Goal: Find specific page/section: Find specific page/section

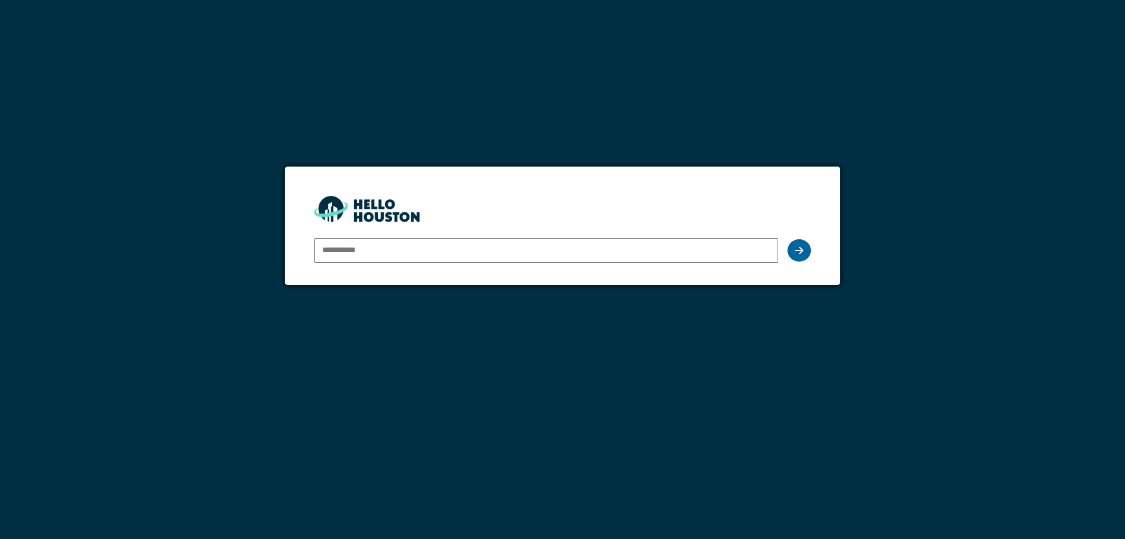
type input "**********"
click at [797, 248] on icon at bounding box center [799, 250] width 8 height 9
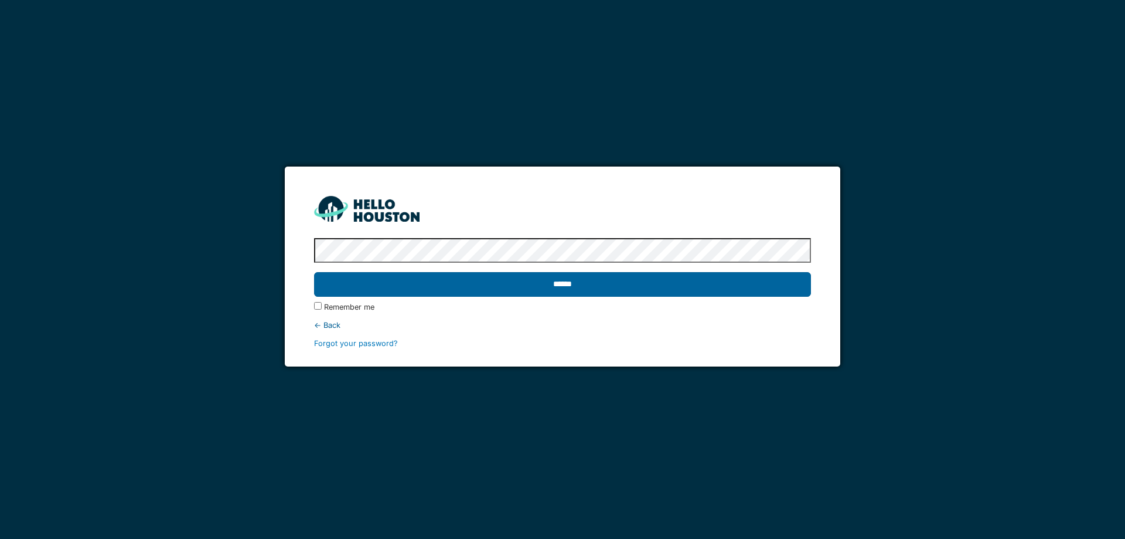
click at [595, 280] on input "******" at bounding box center [562, 284] width 496 height 25
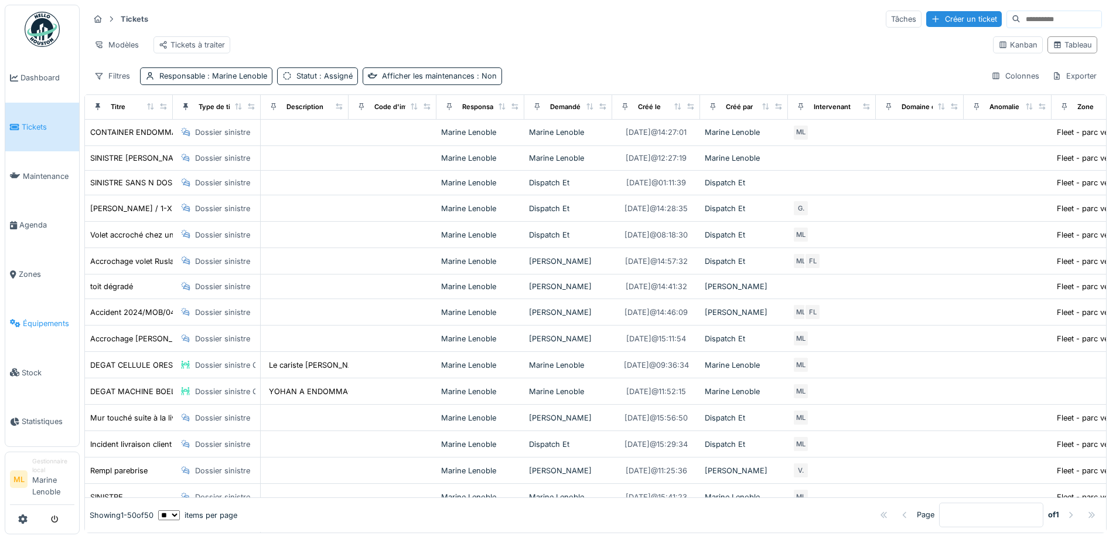
click at [42, 325] on span "Équipements" at bounding box center [49, 323] width 52 height 11
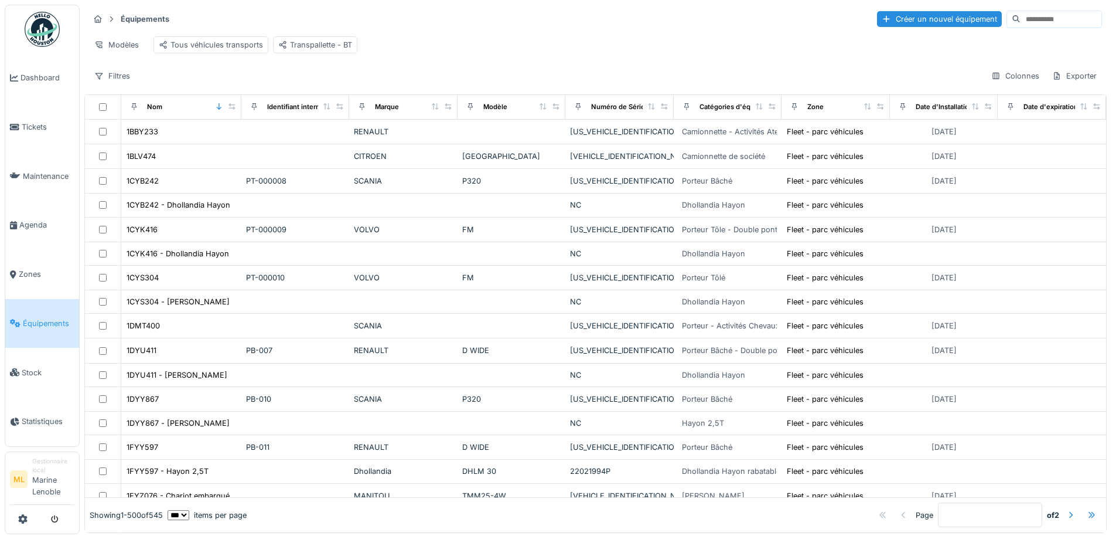
click at [1021, 22] on input at bounding box center [1061, 19] width 81 height 16
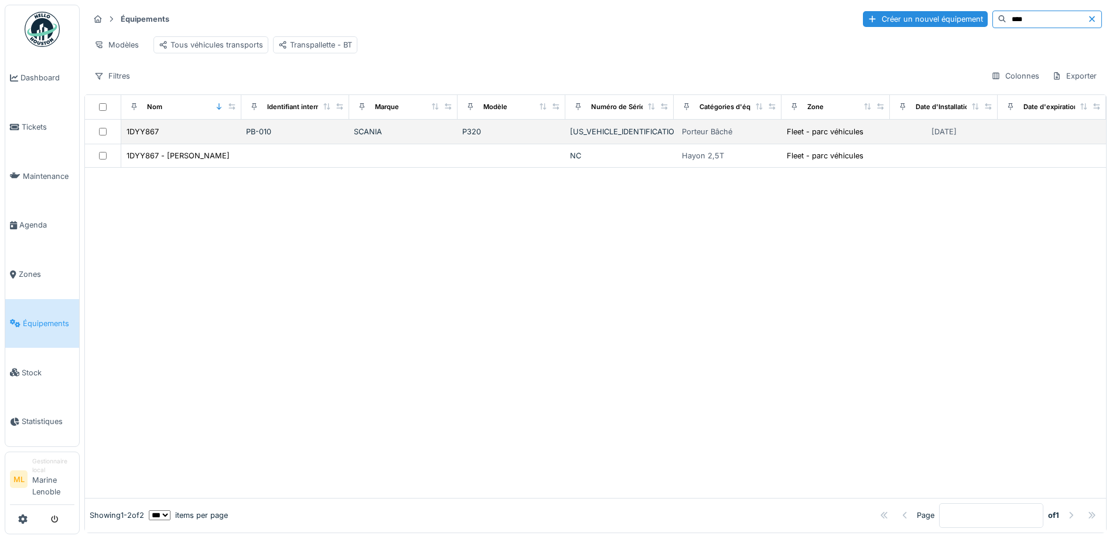
type input "****"
click at [204, 138] on div "1DYY867" at bounding box center [181, 131] width 111 height 12
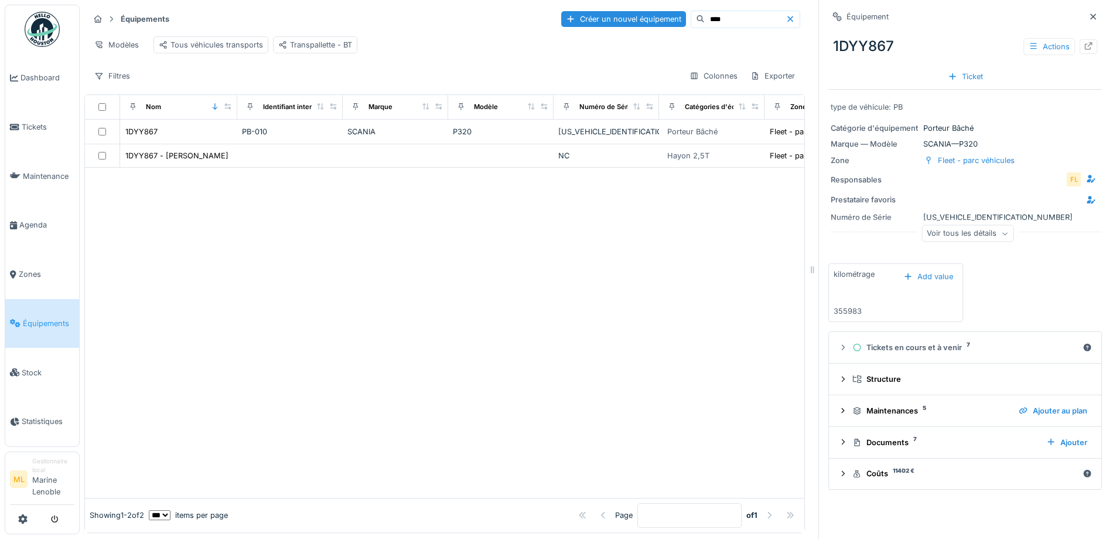
scroll to position [9, 0]
click at [921, 342] on div "Tickets en cours et à venir 7" at bounding box center [966, 347] width 226 height 11
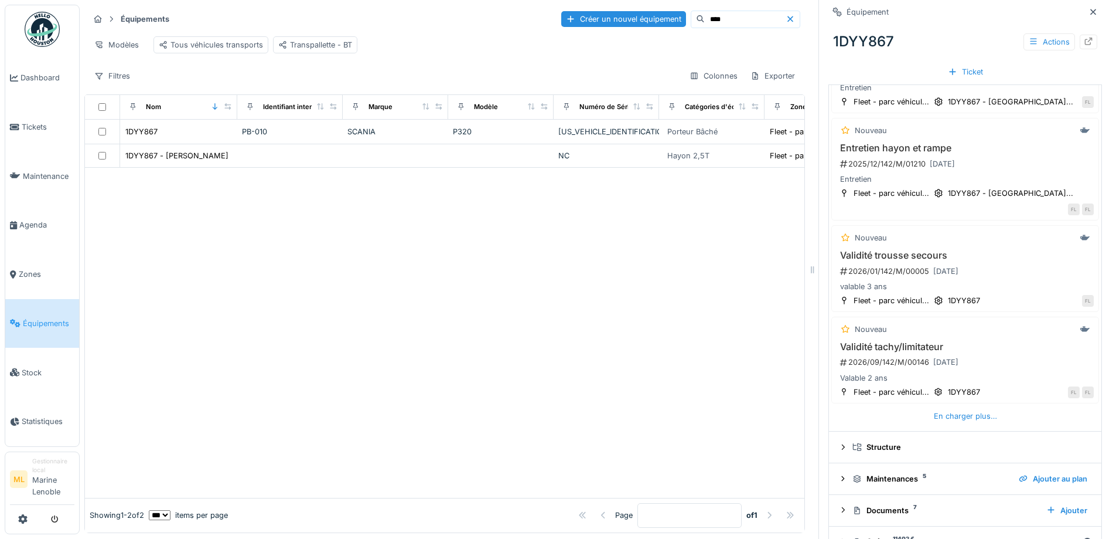
scroll to position [440, 0]
click at [965, 404] on div "En charger plus…" at bounding box center [965, 412] width 73 height 16
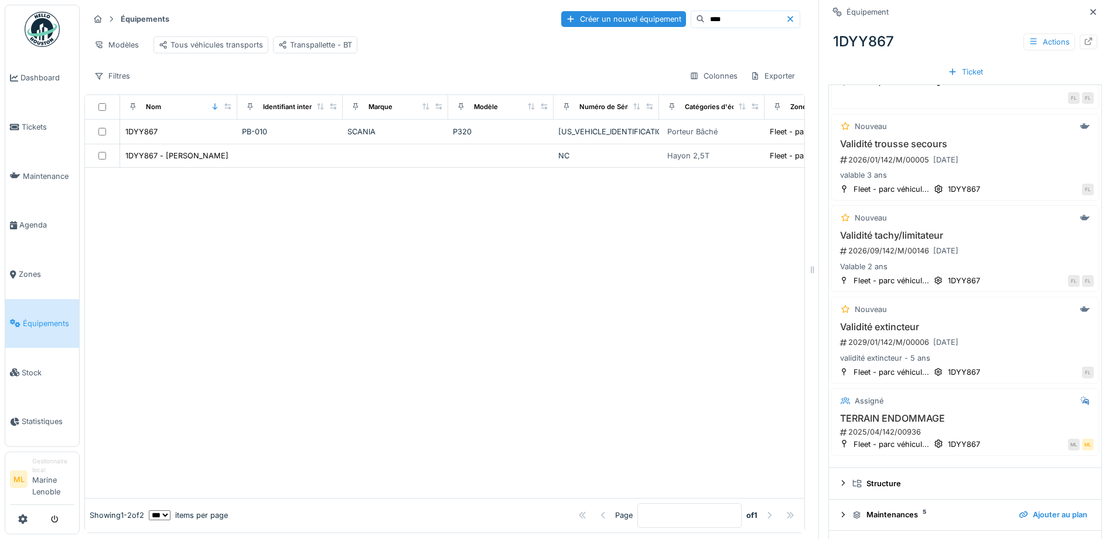
scroll to position [549, 0]
click at [871, 411] on div "TERRAIN ENDOMMAGE 2025/04/142/00936" at bounding box center [965, 423] width 257 height 25
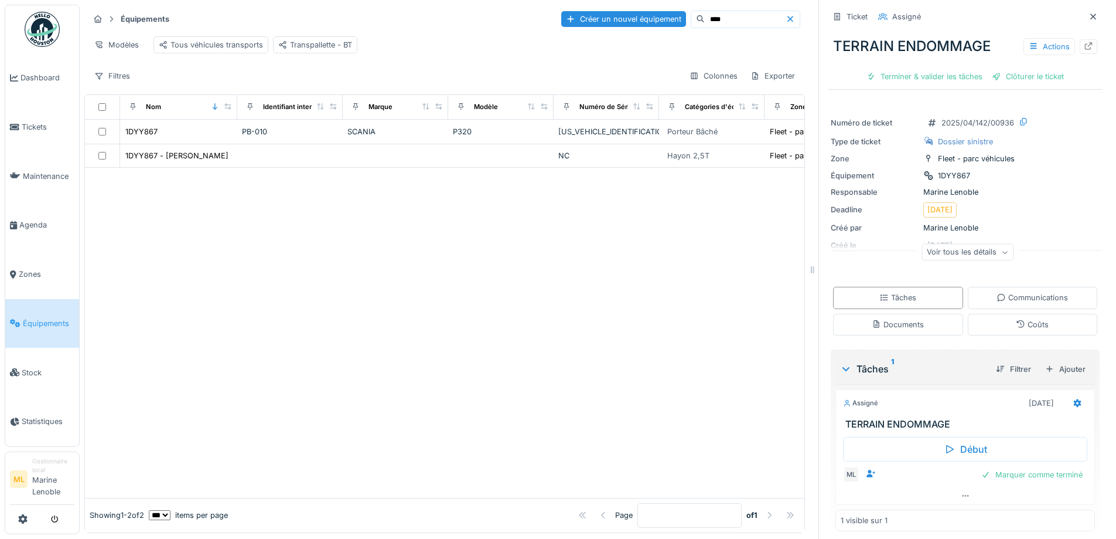
scroll to position [8, 0]
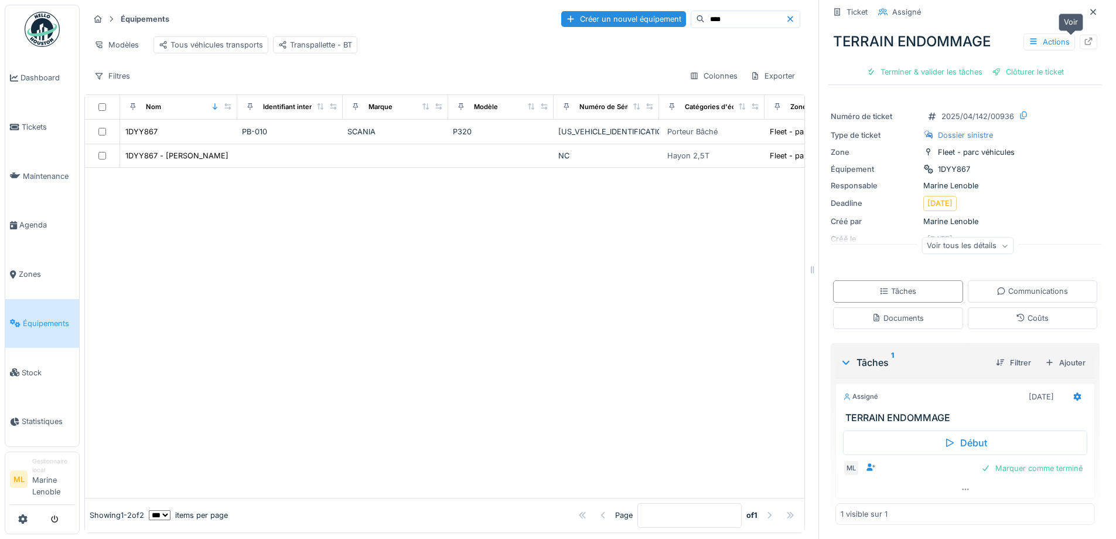
click at [1080, 35] on div at bounding box center [1089, 42] width 18 height 15
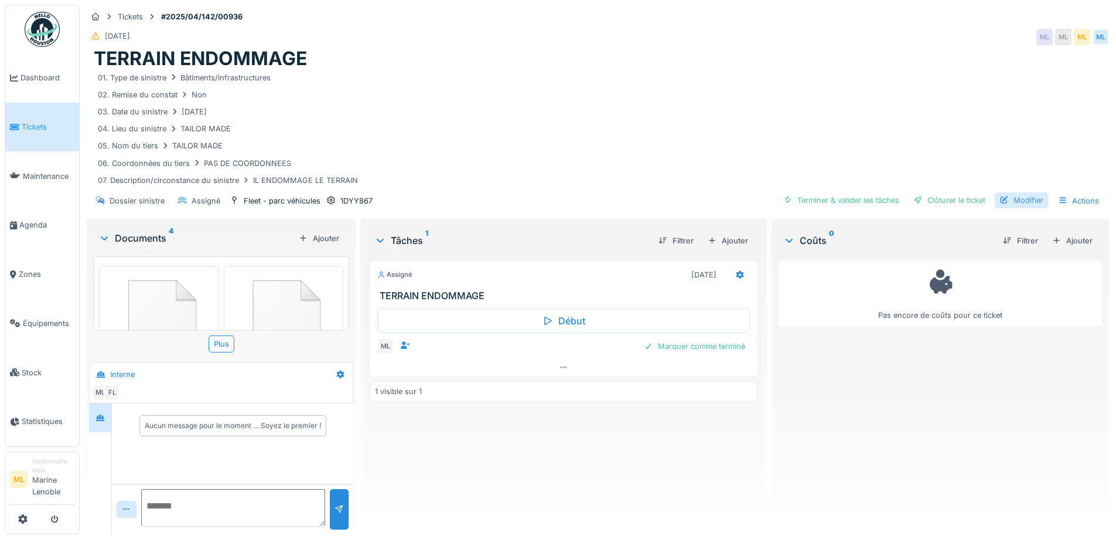
click at [1005, 202] on div "Modifier" at bounding box center [1021, 200] width 53 height 16
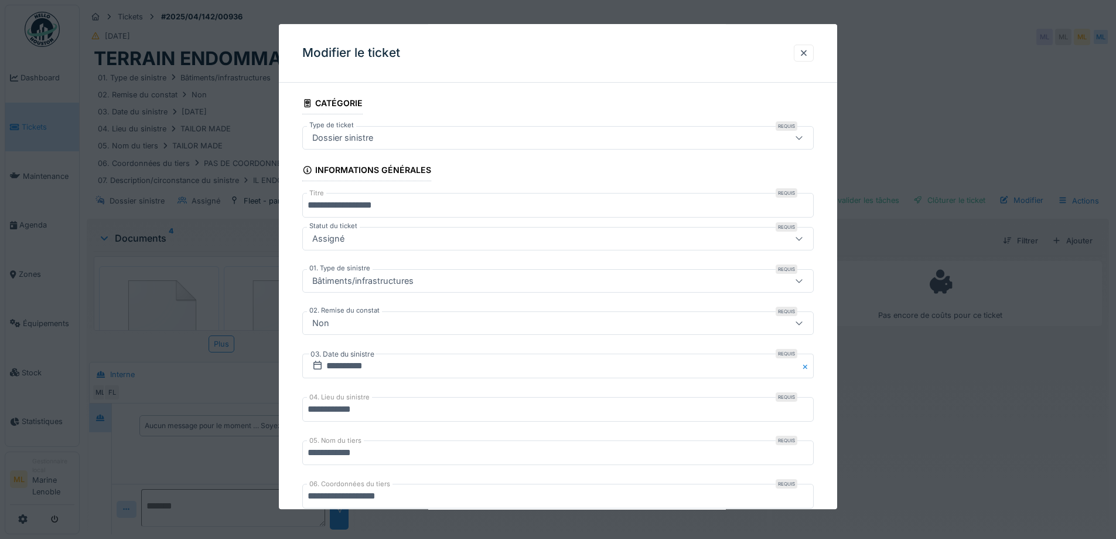
scroll to position [117, 0]
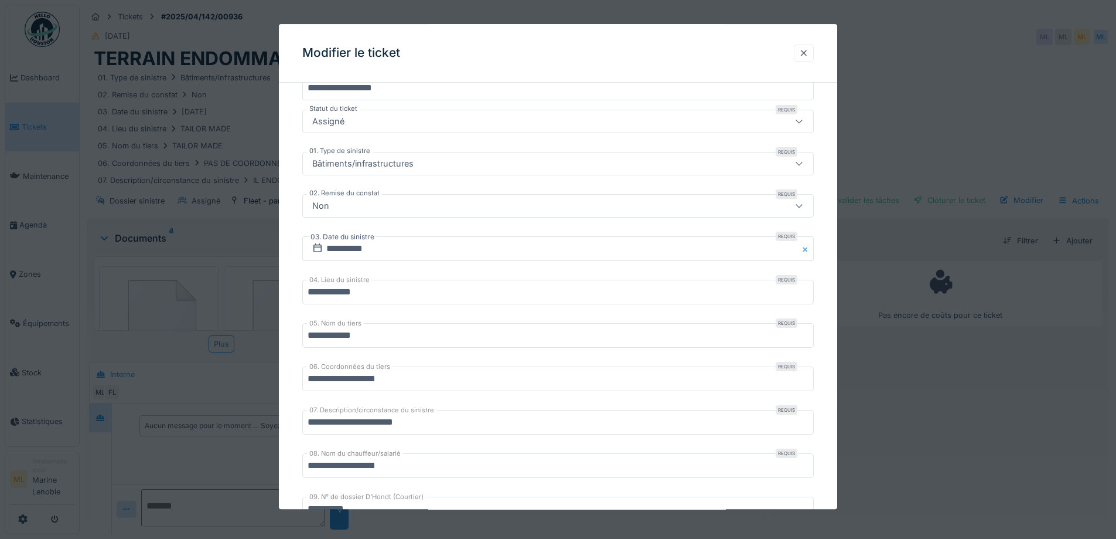
click at [809, 55] on div at bounding box center [803, 52] width 9 height 11
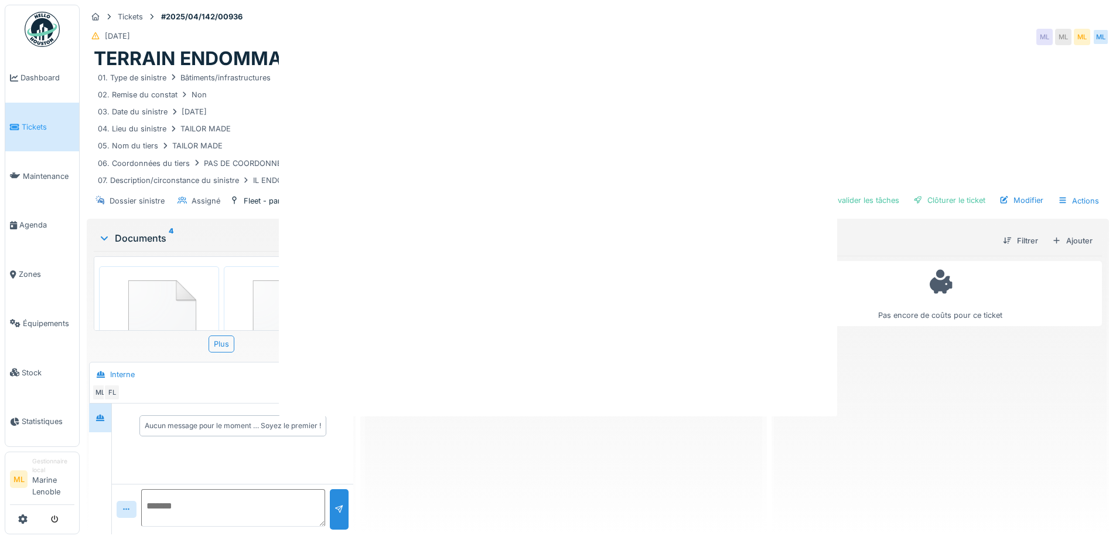
scroll to position [0, 0]
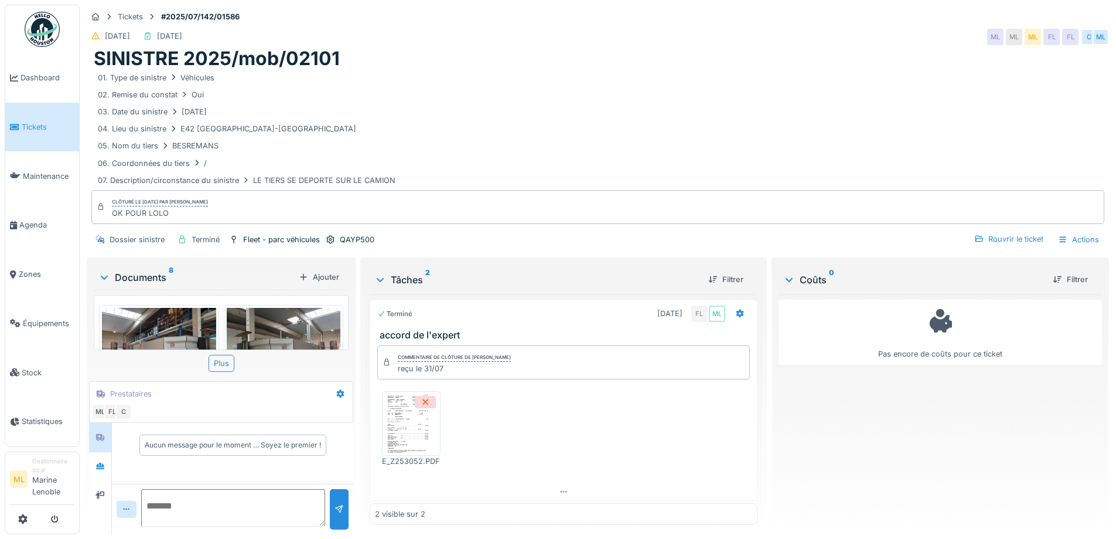
scroll to position [111, 0]
